Goal: Download file/media

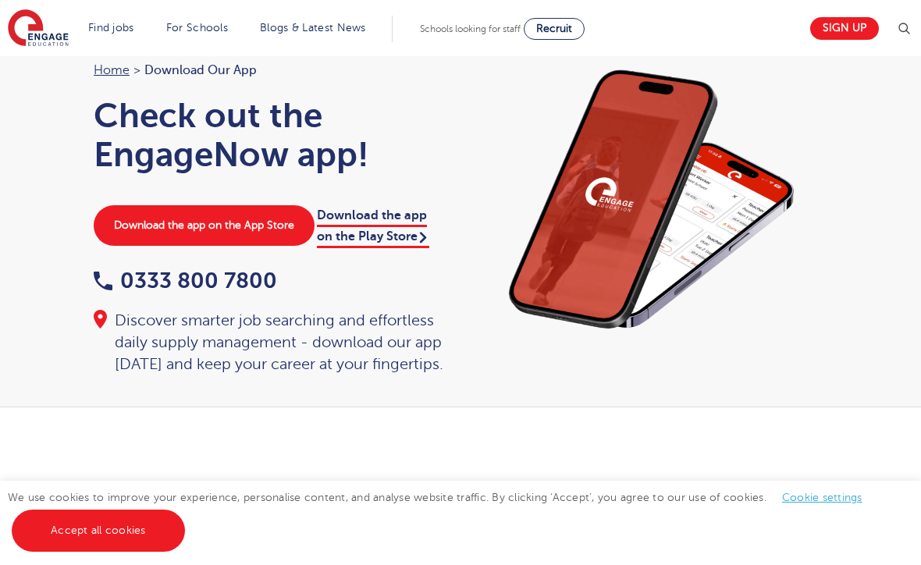
scroll to position [30, 0]
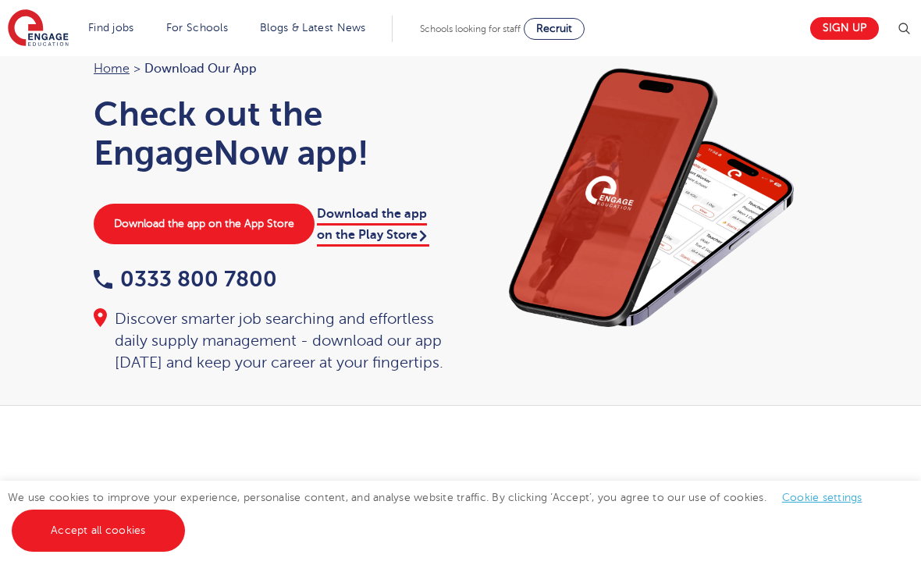
click at [279, 212] on link "Download the app on the App Store" at bounding box center [204, 224] width 221 height 41
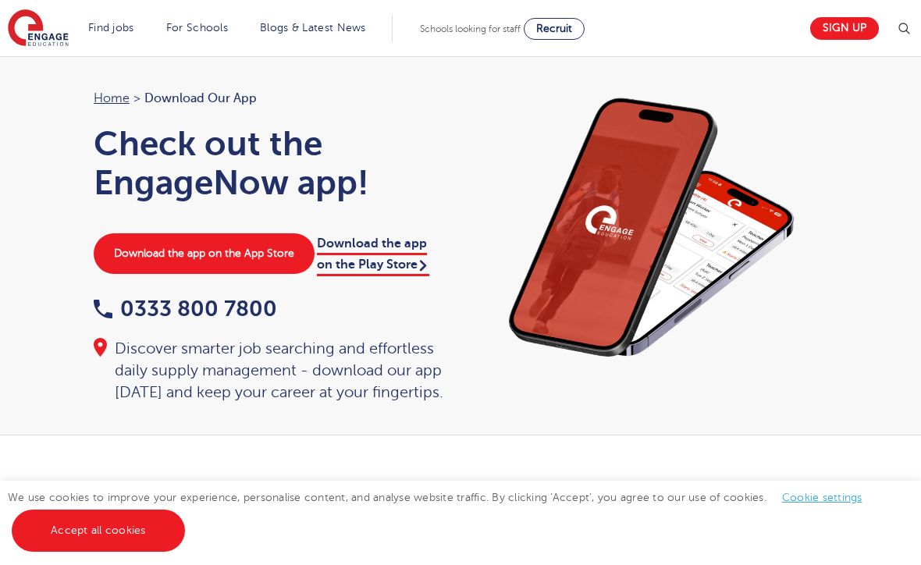
click at [825, 38] on link "Sign up" at bounding box center [844, 28] width 69 height 23
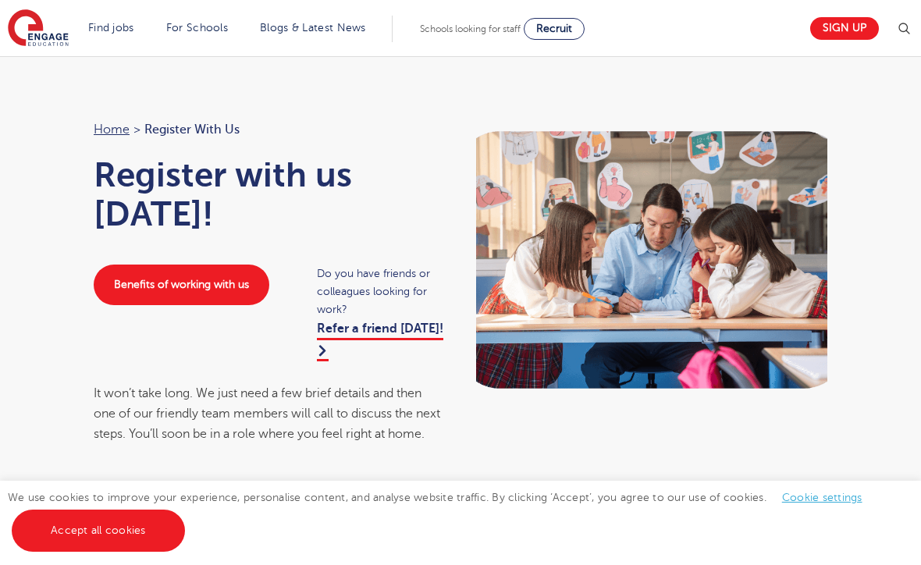
click at [839, 32] on link "Sign up" at bounding box center [844, 28] width 69 height 23
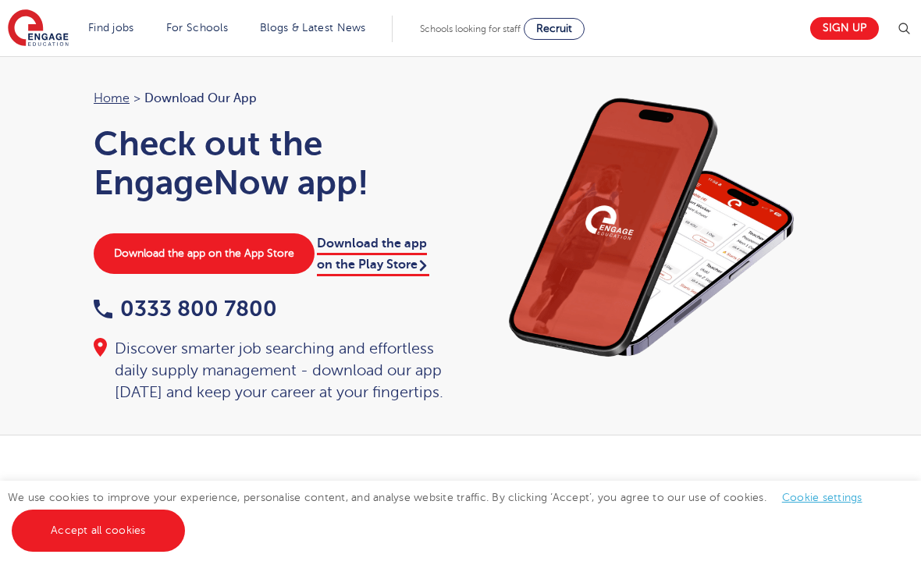
click at [152, 257] on link "Download the app on the App Store" at bounding box center [204, 253] width 221 height 41
